Goal: Transaction & Acquisition: Purchase product/service

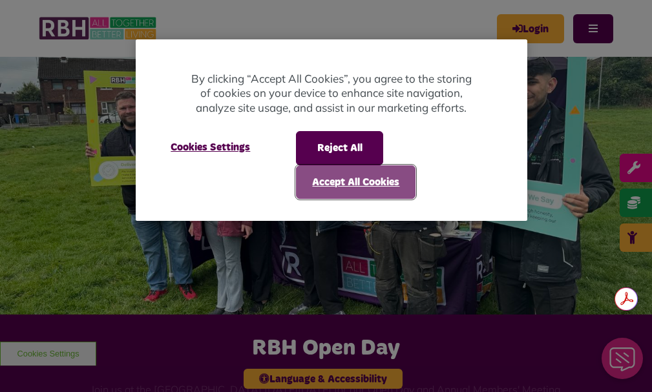
click at [356, 182] on button "Accept All Cookies" at bounding box center [356, 183] width 120 height 34
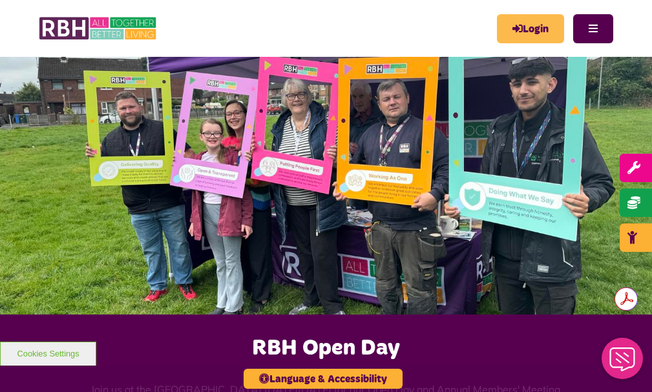
click at [512, 27] on link "Login" at bounding box center [530, 28] width 67 height 29
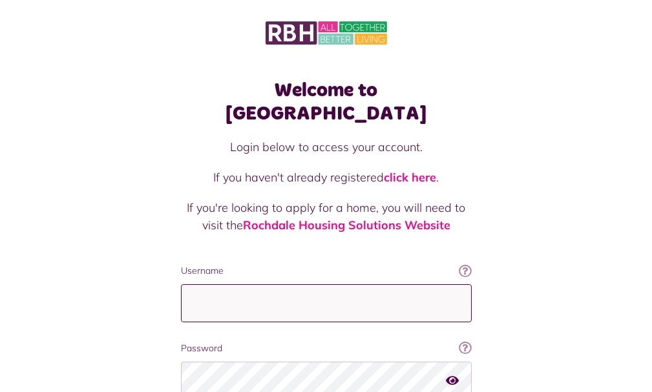
click at [198, 285] on input "Username" at bounding box center [326, 304] width 291 height 38
type input "**********"
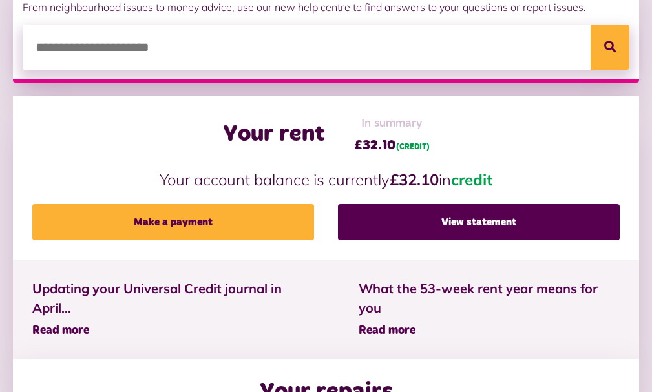
scroll to position [259, 0]
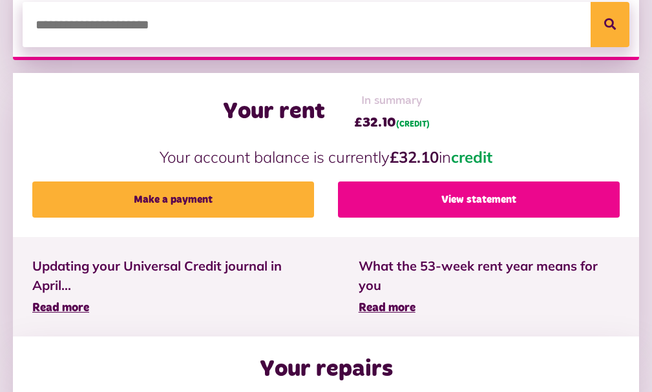
click at [464, 218] on link "View statement" at bounding box center [479, 200] width 282 height 36
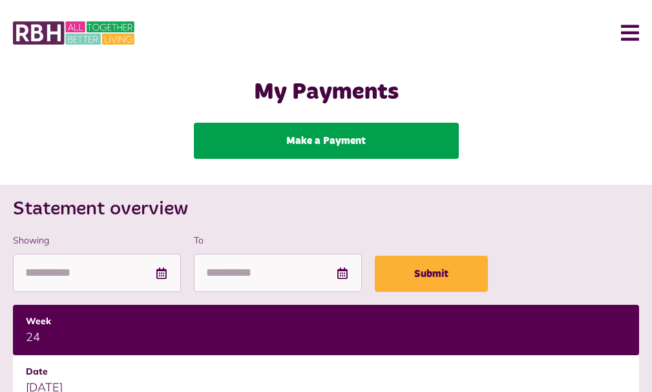
click at [337, 157] on link "Make a Payment" at bounding box center [326, 141] width 265 height 36
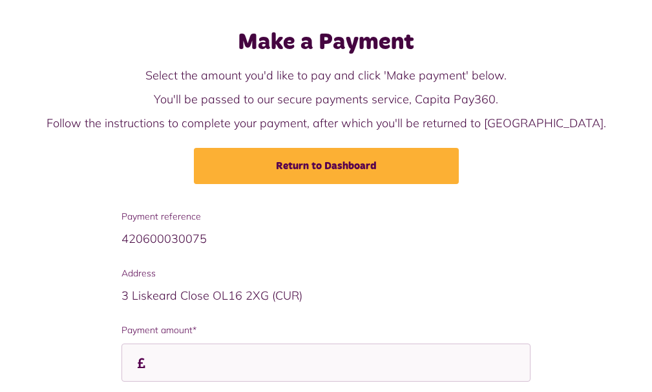
scroll to position [136, 0]
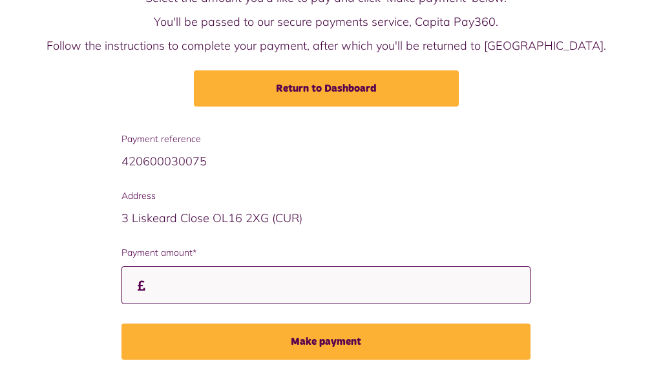
click at [237, 291] on input "Payment amount*" at bounding box center [326, 285] width 409 height 38
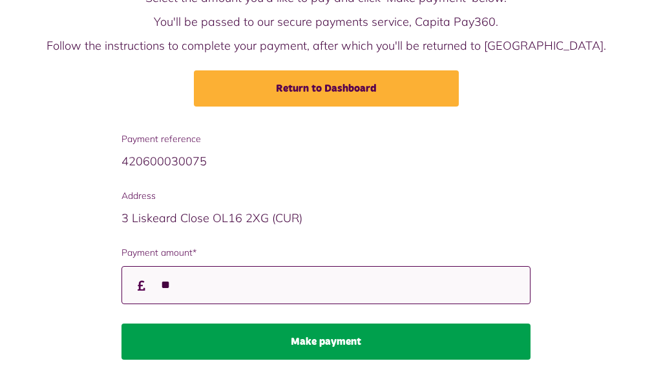
type input "**"
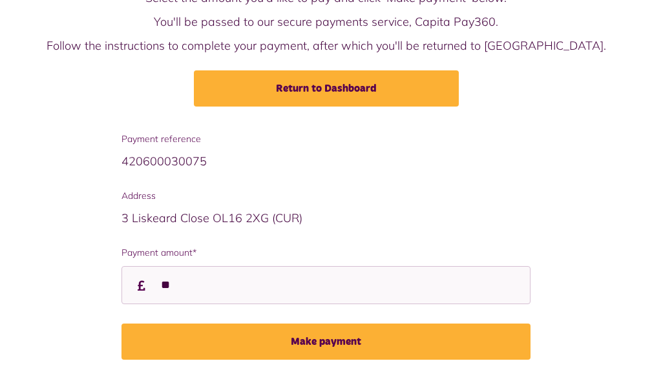
click at [327, 339] on button "Make payment" at bounding box center [326, 342] width 409 height 36
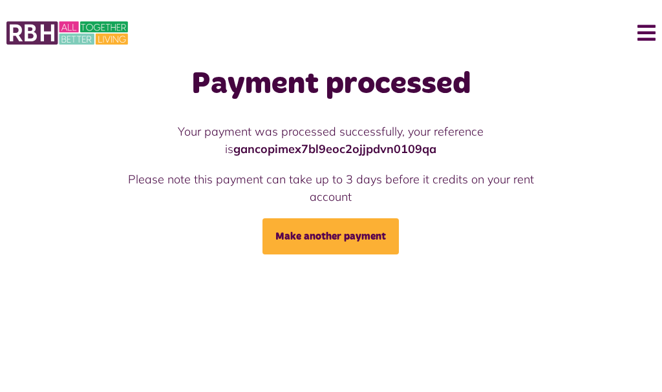
click at [644, 32] on button "Menu" at bounding box center [642, 33] width 28 height 40
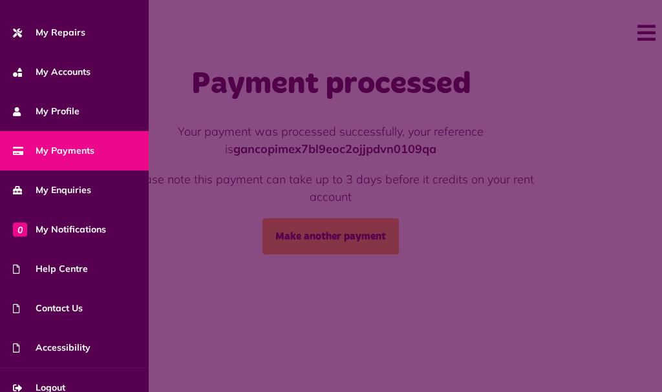
scroll to position [119, 0]
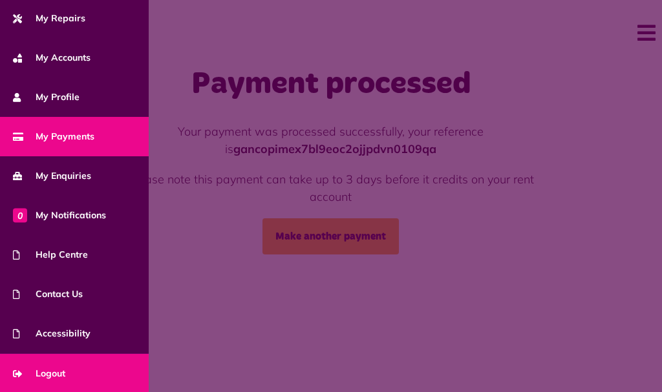
click at [58, 372] on span "Logout" at bounding box center [39, 374] width 52 height 14
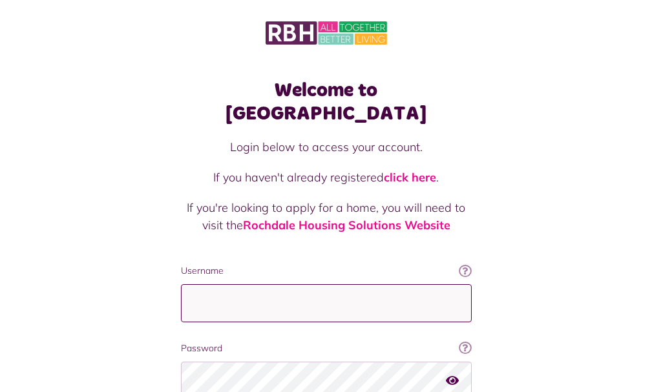
click at [181, 285] on input "Username" at bounding box center [326, 304] width 291 height 38
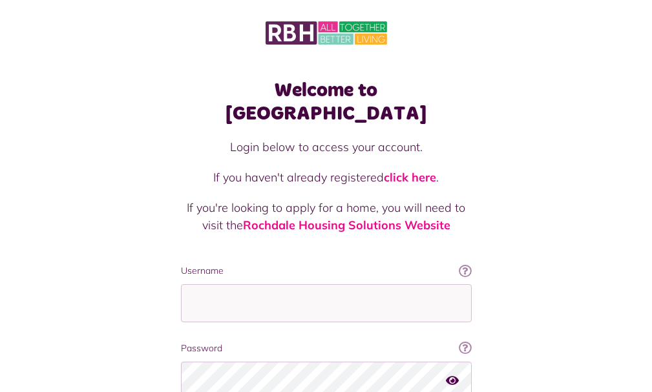
click at [251, 342] on label "Password" at bounding box center [326, 349] width 291 height 14
